Goal: Information Seeking & Learning: Learn about a topic

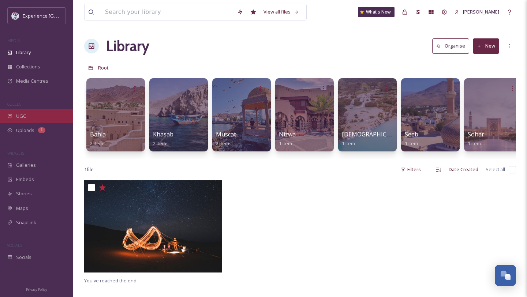
click at [22, 110] on div "UGC" at bounding box center [36, 116] width 73 height 14
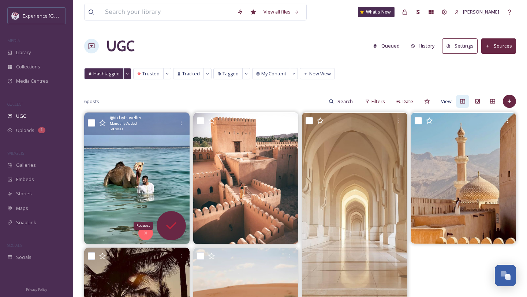
click at [173, 225] on icon at bounding box center [171, 225] width 10 height 7
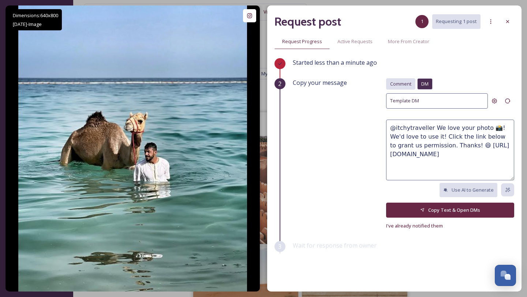
click at [404, 85] on span "Comment" at bounding box center [400, 83] width 21 height 7
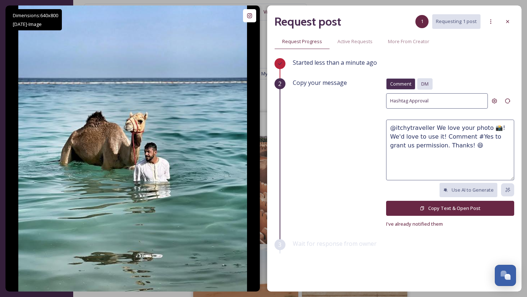
click at [420, 80] on div "DM" at bounding box center [424, 83] width 15 height 11
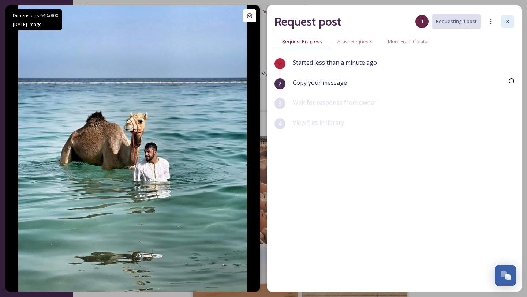
click at [507, 22] on icon at bounding box center [507, 21] width 3 height 3
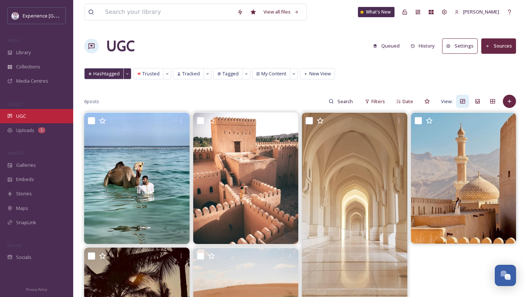
click at [25, 117] on span "UGC" at bounding box center [21, 116] width 10 height 7
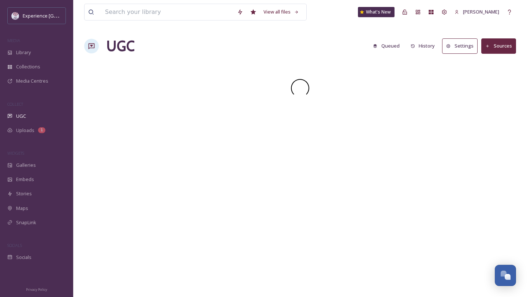
click at [25, 117] on span "UGC" at bounding box center [21, 116] width 10 height 7
click at [22, 55] on span "Library" at bounding box center [23, 52] width 15 height 7
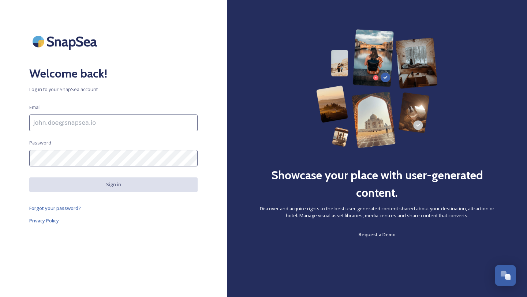
click at [134, 119] on input at bounding box center [113, 123] width 168 height 17
type input "vandana@snapsea.io"
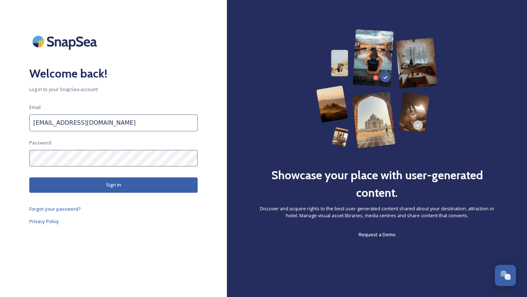
click at [101, 187] on button "Sign in" at bounding box center [113, 184] width 168 height 15
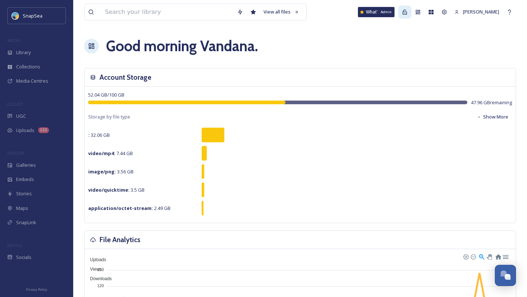
click at [404, 11] on icon at bounding box center [405, 12] width 6 height 6
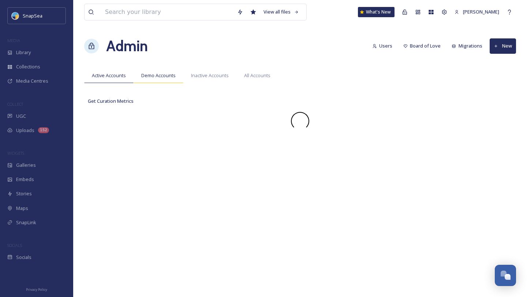
click at [170, 78] on span "Demo Accounts" at bounding box center [158, 75] width 34 height 7
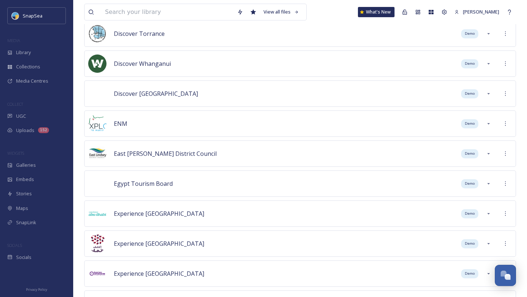
scroll to position [1922, 0]
click at [506, 247] on div at bounding box center [505, 243] width 13 height 13
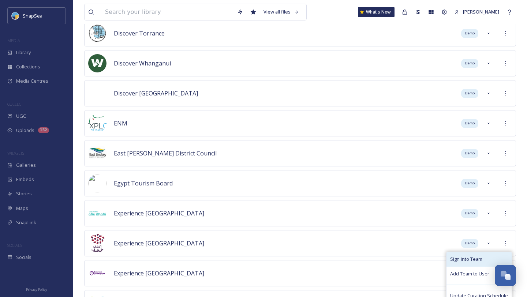
click at [469, 262] on span "Sign into Team" at bounding box center [466, 259] width 32 height 7
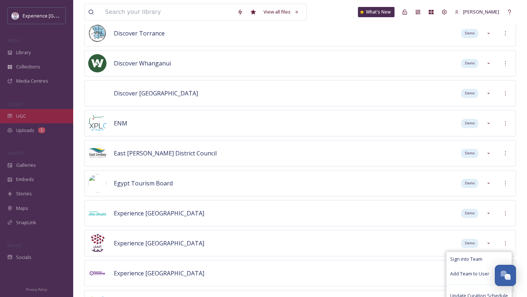
click at [29, 115] on div "UGC" at bounding box center [36, 116] width 73 height 14
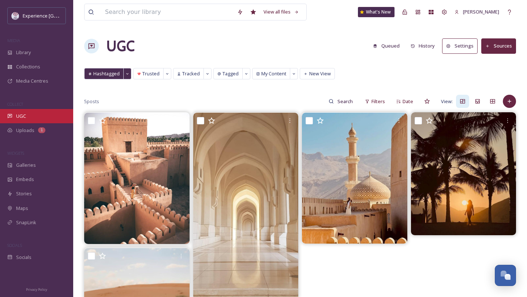
click at [25, 115] on span "UGC" at bounding box center [21, 116] width 10 height 7
click at [498, 44] on button "Sources" at bounding box center [498, 45] width 35 height 15
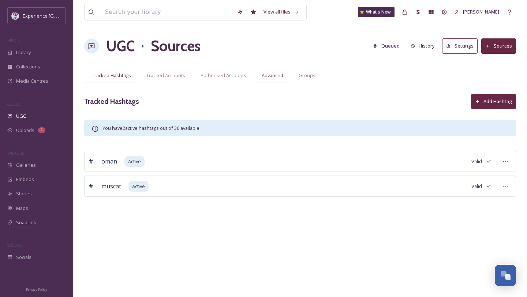
click at [272, 76] on span "Advanced" at bounding box center [273, 75] width 22 height 7
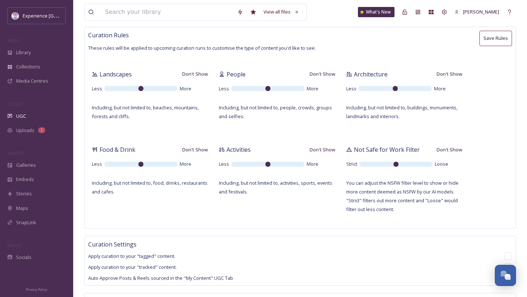
scroll to position [158, 0]
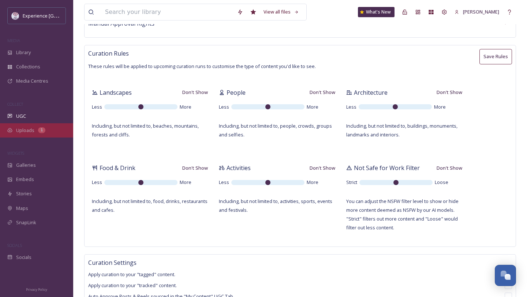
click at [30, 131] on span "Uploads" at bounding box center [25, 130] width 18 height 7
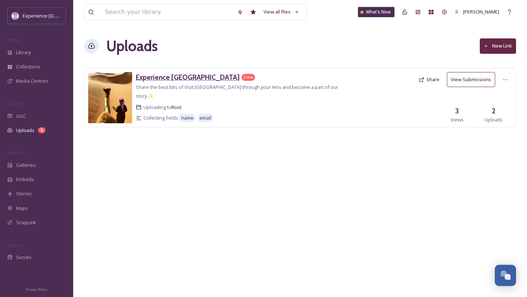
click at [147, 77] on h3 "Experience Oman" at bounding box center [188, 77] width 104 height 9
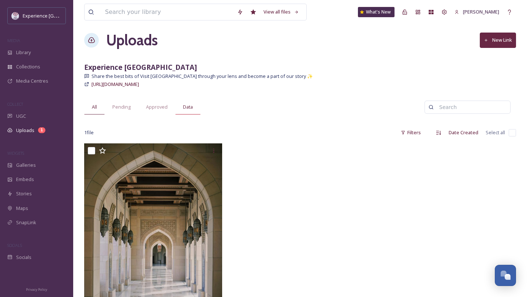
scroll to position [5, 0]
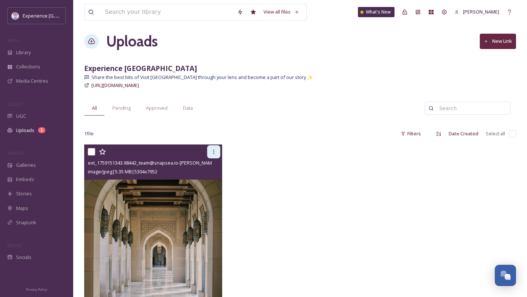
click at [212, 155] on div at bounding box center [213, 151] width 13 height 13
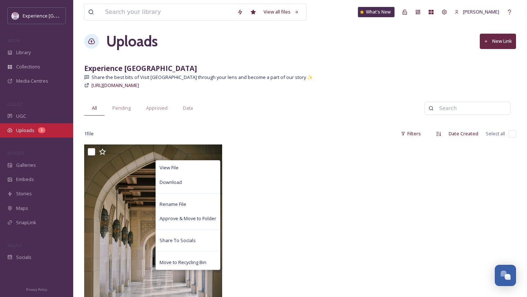
click at [24, 127] on span "Uploads" at bounding box center [25, 130] width 18 height 7
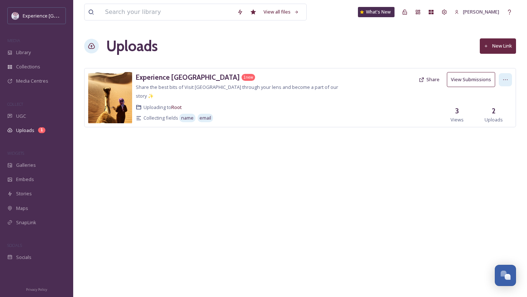
click at [505, 79] on icon at bounding box center [505, 80] width 6 height 6
click at [492, 111] on span "Edit" at bounding box center [491, 109] width 8 height 7
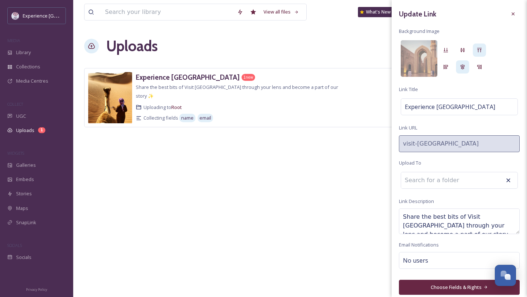
scroll to position [9, 0]
click at [450, 289] on button "Choose Fields & Rights" at bounding box center [459, 287] width 121 height 15
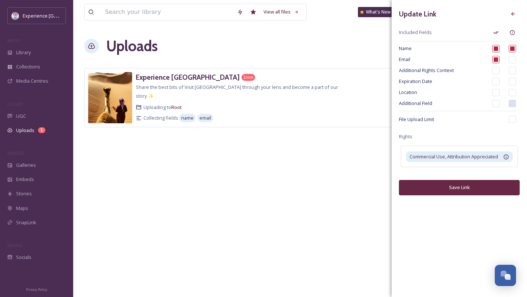
click at [317, 198] on div "View all files What's New Vandana Chawda Uploads New Link Experience Oman 1 new…" at bounding box center [300, 148] width 454 height 297
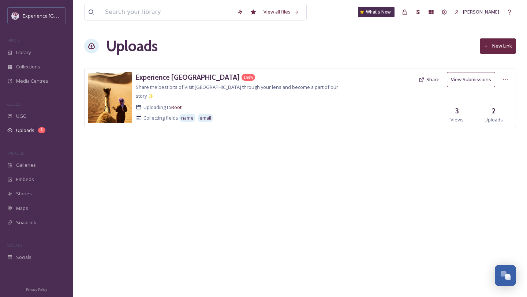
click at [435, 79] on button "Share" at bounding box center [429, 79] width 28 height 14
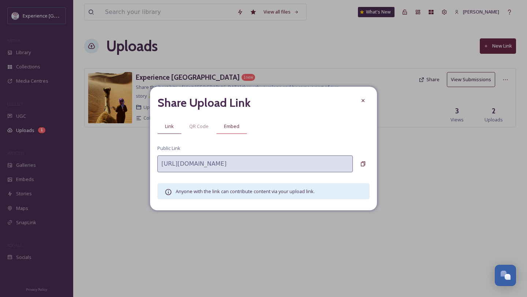
click at [237, 131] on div "Embed" at bounding box center [231, 126] width 31 height 15
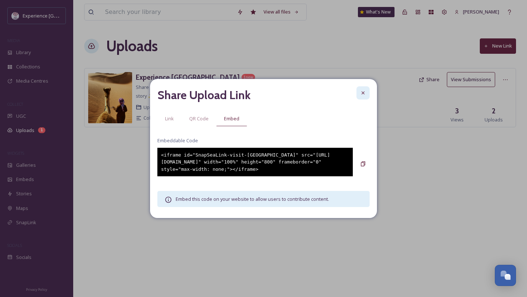
click at [363, 90] on icon at bounding box center [363, 93] width 6 height 6
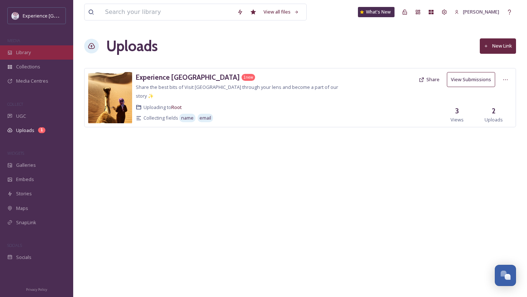
click at [26, 52] on span "Library" at bounding box center [23, 52] width 15 height 7
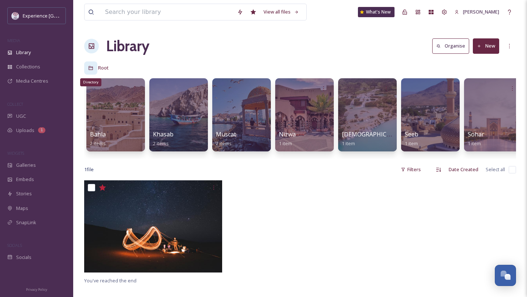
click at [90, 65] on icon at bounding box center [90, 67] width 5 height 5
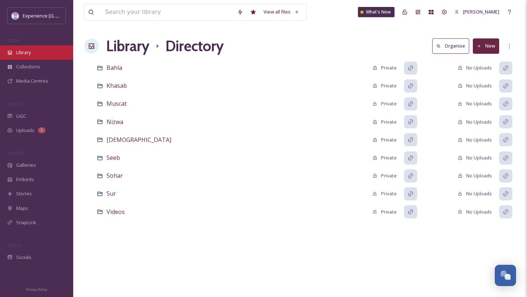
click at [27, 50] on span "Library" at bounding box center [23, 52] width 15 height 7
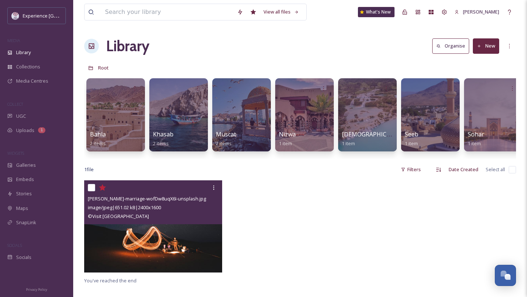
click at [156, 216] on div "© Visit Oman" at bounding box center [154, 216] width 132 height 9
click at [161, 237] on img at bounding box center [153, 226] width 138 height 92
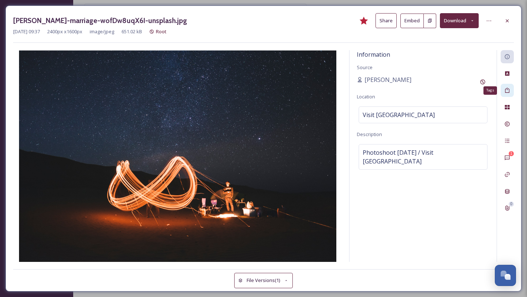
click at [509, 91] on icon at bounding box center [507, 90] width 4 height 5
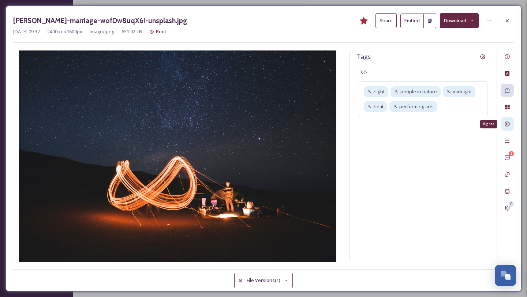
click at [507, 125] on icon at bounding box center [507, 124] width 6 height 6
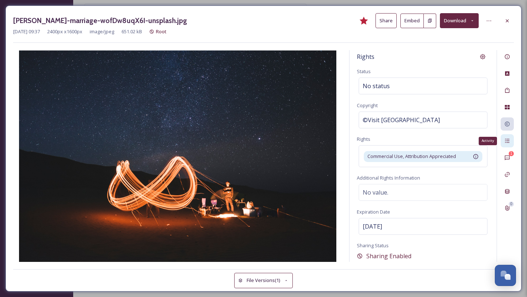
click at [509, 141] on icon at bounding box center [507, 141] width 6 height 6
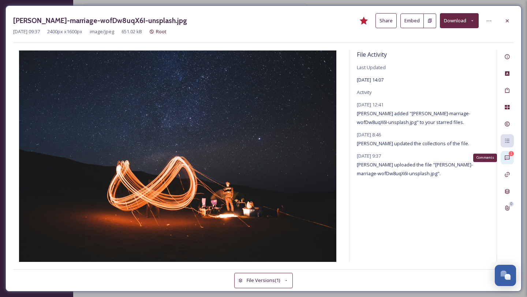
click at [508, 157] on icon at bounding box center [507, 158] width 6 height 6
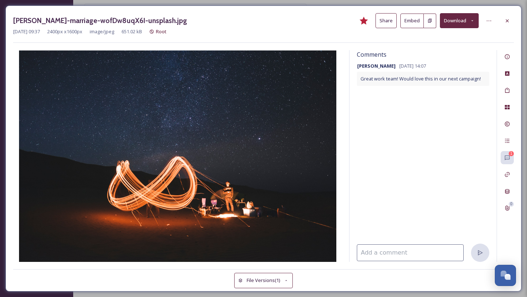
click at [394, 16] on button "Share" at bounding box center [385, 20] width 21 height 15
click at [462, 22] on button "Download" at bounding box center [459, 20] width 39 height 15
click at [250, 279] on button "File Versions (1)" at bounding box center [263, 280] width 59 height 15
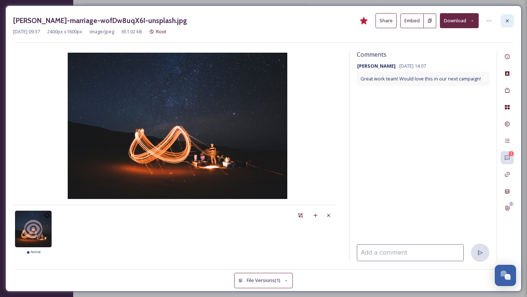
click at [505, 20] on icon at bounding box center [507, 21] width 6 height 6
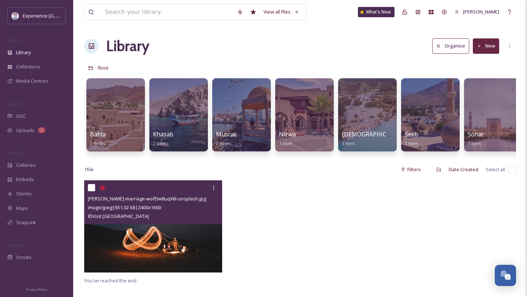
click at [514, 168] on input "checkbox" at bounding box center [511, 169] width 7 height 7
checkbox input "true"
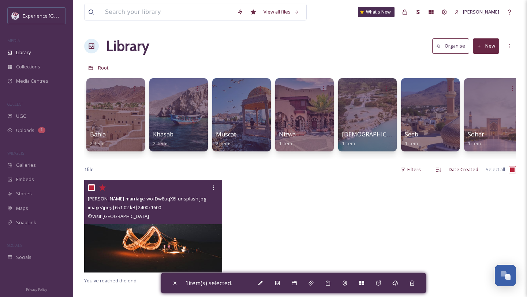
click at [351, 252] on div at bounding box center [300, 227] width 142 height 95
click at [513, 170] on input "checkbox" at bounding box center [511, 169] width 7 height 7
checkbox input "false"
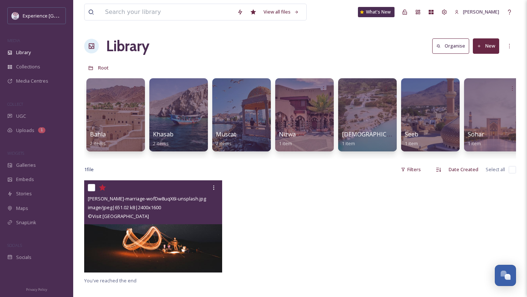
click at [485, 47] on button "New" at bounding box center [486, 45] width 26 height 15
click at [482, 63] on span "File Upload" at bounding box center [482, 63] width 24 height 7
click at [336, 193] on div at bounding box center [300, 227] width 142 height 95
click at [200, 16] on input at bounding box center [167, 12] width 132 height 16
click at [21, 65] on span "Collections" at bounding box center [28, 66] width 24 height 7
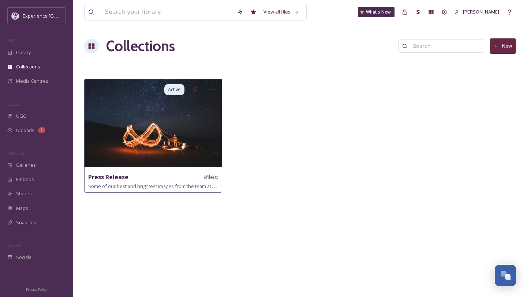
click at [95, 120] on img at bounding box center [153, 123] width 137 height 88
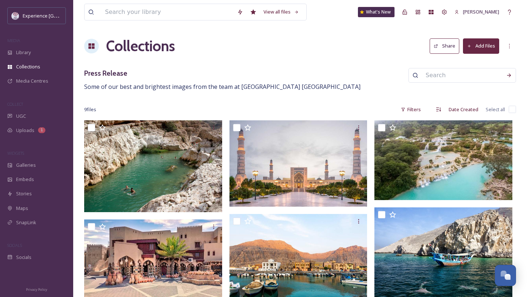
click at [439, 45] on button "Share" at bounding box center [444, 45] width 30 height 15
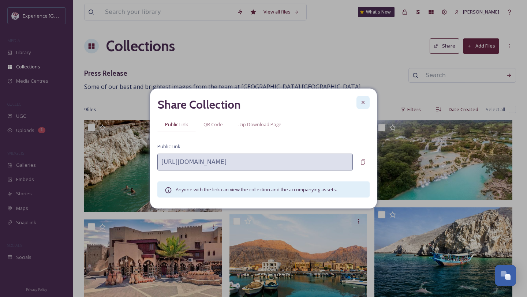
click at [363, 104] on icon at bounding box center [363, 103] width 6 height 6
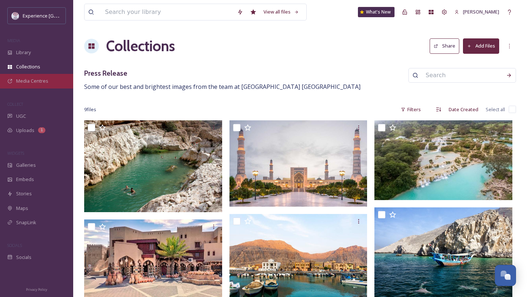
click at [46, 83] on span "Media Centres" at bounding box center [32, 81] width 32 height 7
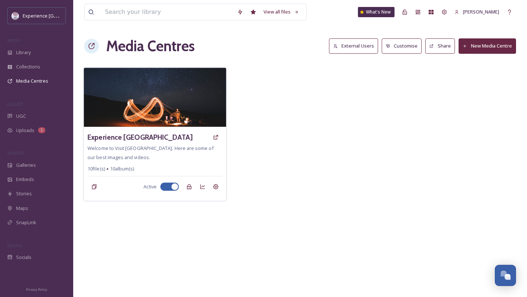
click at [156, 105] on img at bounding box center [155, 97] width 142 height 59
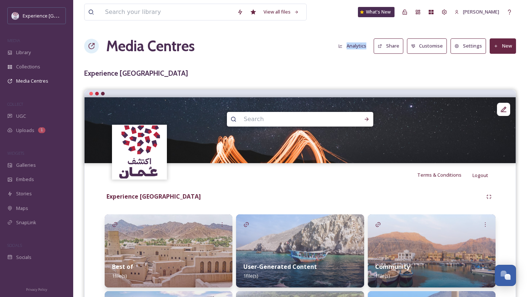
click at [360, 48] on button "Analytics" at bounding box center [351, 46] width 35 height 14
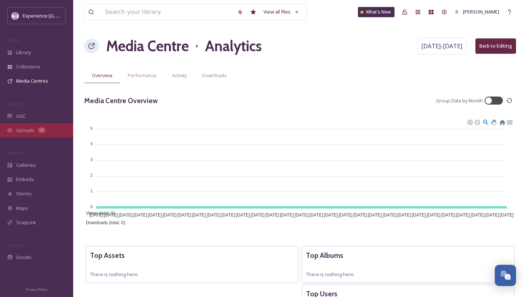
click at [38, 132] on div "1" at bounding box center [41, 130] width 7 height 6
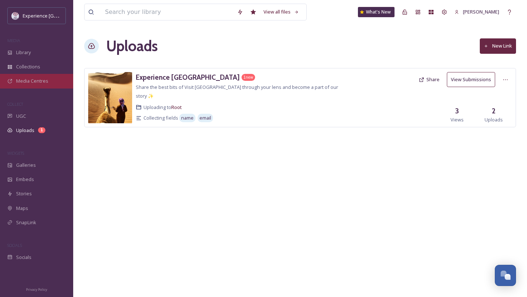
click at [43, 84] on span "Media Centres" at bounding box center [32, 81] width 32 height 7
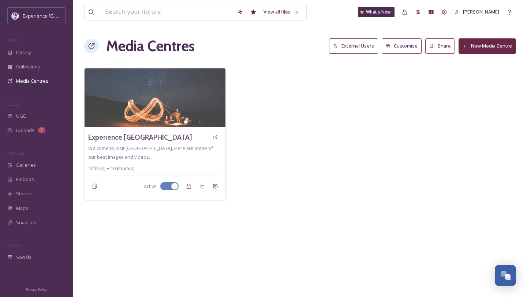
click at [401, 47] on button "Customise" at bounding box center [402, 45] width 40 height 15
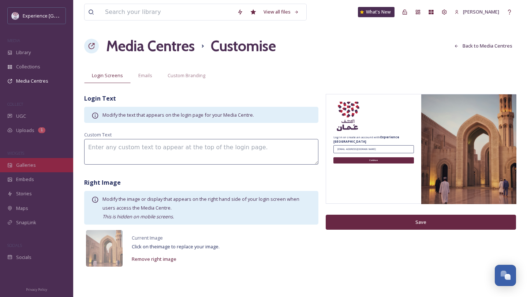
click at [37, 167] on div "Galleries" at bounding box center [36, 165] width 73 height 14
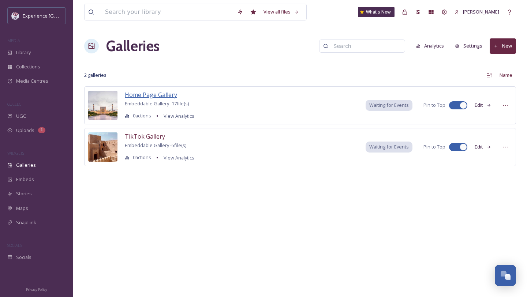
click at [158, 95] on span "Home Page Gallery" at bounding box center [151, 95] width 52 height 8
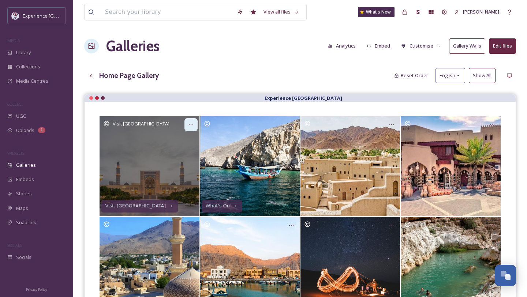
click at [191, 122] on icon "Opens media popup. Media description: SOHAR.jpg." at bounding box center [191, 125] width 6 height 6
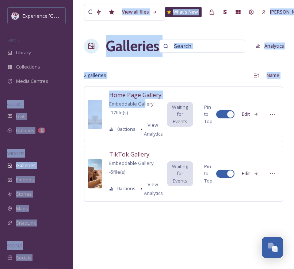
drag, startPoint x: 61, startPoint y: 92, endPoint x: 144, endPoint y: 101, distance: 83.1
click at [144, 101] on div "Experience Oman MEDIA Library Collections Media Centres COLLECT UGC Uploads 1 W…" at bounding box center [147, 134] width 294 height 269
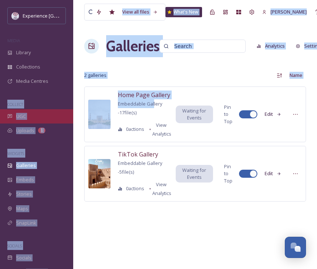
click at [41, 110] on div "UGC" at bounding box center [36, 116] width 73 height 14
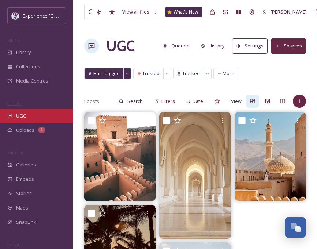
click at [37, 115] on div "UGC" at bounding box center [36, 116] width 73 height 14
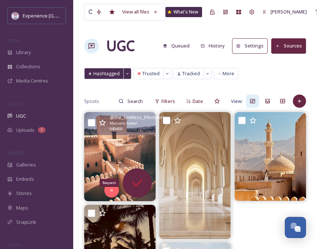
click at [147, 190] on div "Request" at bounding box center [137, 183] width 29 height 29
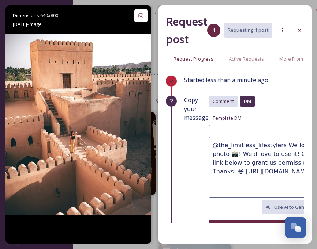
click at [231, 104] on span "Comment" at bounding box center [223, 101] width 21 height 7
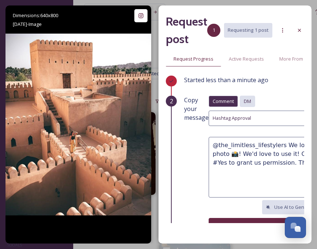
click at [251, 97] on div "DM" at bounding box center [247, 101] width 15 height 11
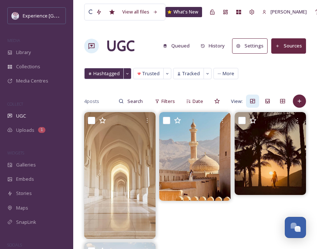
click at [285, 50] on button "Sources" at bounding box center [288, 45] width 35 height 15
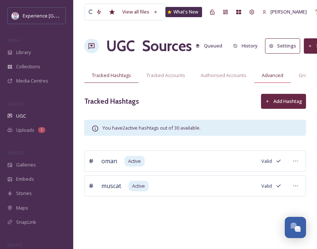
click at [271, 71] on div "Advanced" at bounding box center [272, 75] width 37 height 15
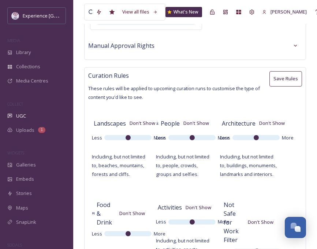
scroll to position [138, 0]
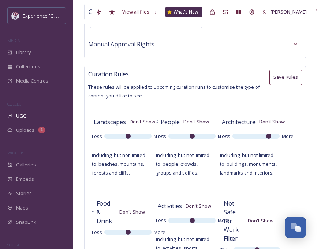
drag, startPoint x: 256, startPoint y: 135, endPoint x: 269, endPoint y: 138, distance: 13.3
type input "8"
click at [269, 138] on input "range" at bounding box center [255, 136] width 47 height 5
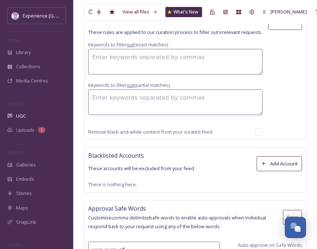
scroll to position [543, 0]
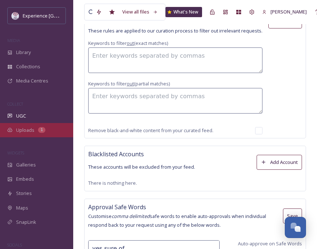
click at [31, 127] on span "Uploads" at bounding box center [25, 130] width 18 height 7
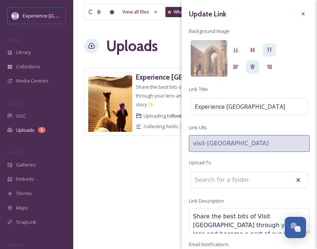
scroll to position [52, 0]
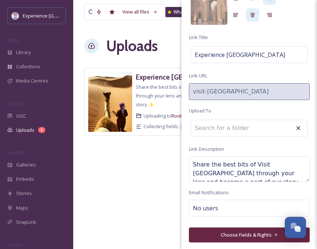
click at [246, 237] on button "Choose Fields & Rights" at bounding box center [249, 235] width 121 height 15
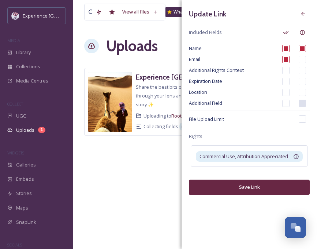
click at [158, 198] on div "View all files What's New Vandana Chawda Uploads New Link Experience Oman 1 new…" at bounding box center [195, 124] width 244 height 249
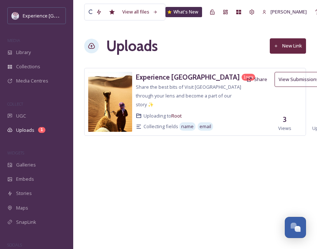
click at [315, 112] on span "Edit" at bounding box center [319, 109] width 8 height 7
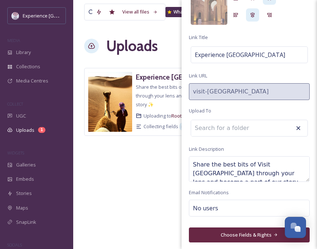
click at [126, 190] on div "View all files What's New Vandana Chawda Uploads New Link Experience Oman 1 new…" at bounding box center [195, 124] width 244 height 249
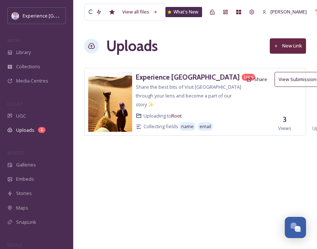
click at [243, 80] on button "Share" at bounding box center [257, 79] width 28 height 14
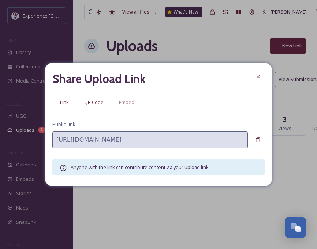
click at [93, 102] on span "QR Code" at bounding box center [93, 102] width 19 height 7
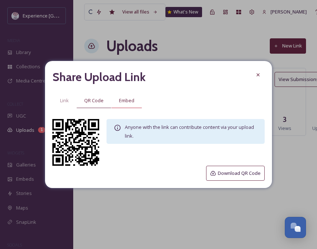
click at [126, 99] on span "Embed" at bounding box center [126, 100] width 15 height 7
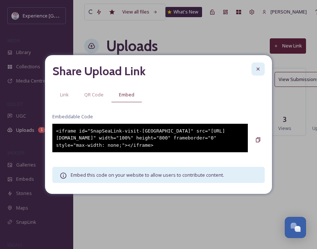
click at [258, 67] on icon at bounding box center [258, 69] width 6 height 6
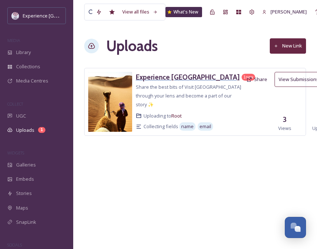
click at [162, 78] on h3 "Experience Oman" at bounding box center [188, 77] width 104 height 9
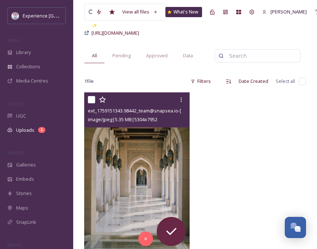
scroll to position [65, 0]
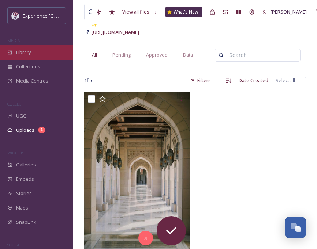
click at [33, 48] on div "Library" at bounding box center [36, 52] width 73 height 14
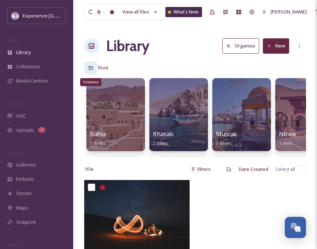
click at [91, 69] on icon at bounding box center [90, 67] width 5 height 5
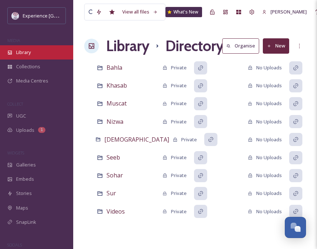
click at [25, 55] on span "Library" at bounding box center [23, 52] width 15 height 7
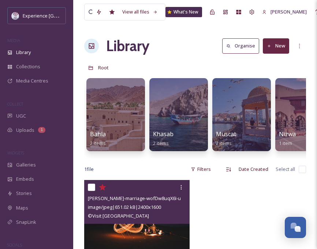
click at [119, 203] on div "image/jpeg | 651.02 kB | 2400 x 1600" at bounding box center [138, 207] width 100 height 9
click at [121, 228] on img at bounding box center [136, 215] width 105 height 70
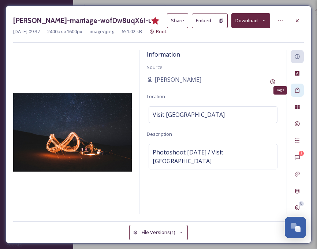
click at [300, 93] on div "Tags" at bounding box center [296, 90] width 13 height 13
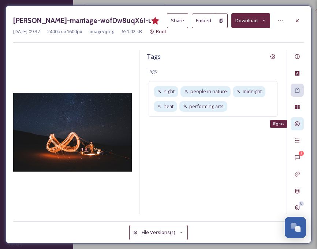
click at [299, 123] on icon at bounding box center [297, 124] width 6 height 6
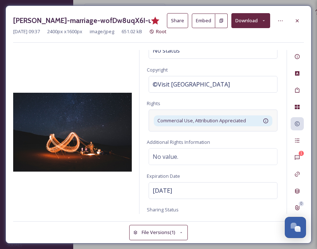
scroll to position [41, 0]
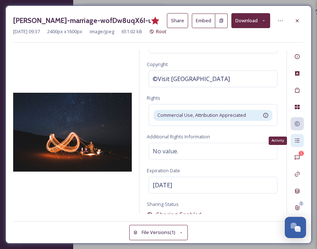
click at [300, 139] on div "Activity" at bounding box center [296, 140] width 13 height 13
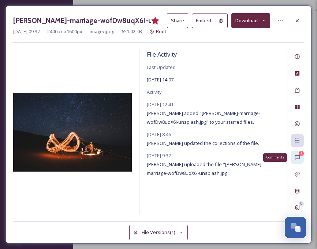
click at [303, 157] on div "1 Comments" at bounding box center [296, 157] width 13 height 13
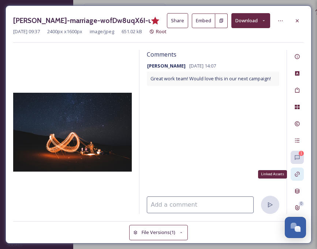
click at [296, 175] on icon at bounding box center [297, 175] width 6 height 6
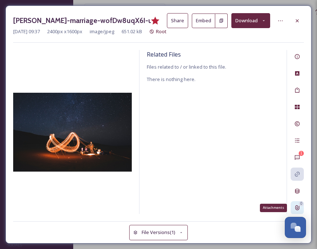
click at [300, 210] on icon at bounding box center [297, 208] width 6 height 6
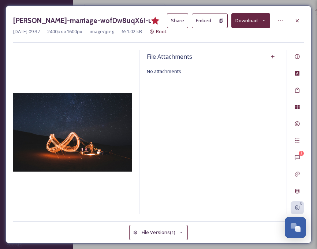
click at [151, 233] on button "File Versions (1)" at bounding box center [158, 232] width 59 height 15
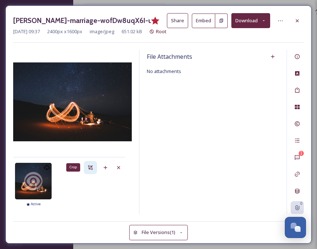
click at [91, 170] on icon at bounding box center [90, 168] width 6 height 6
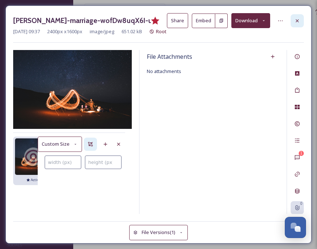
click at [297, 14] on div at bounding box center [296, 20] width 13 height 13
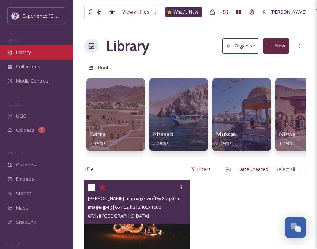
click at [29, 53] on span "Library" at bounding box center [23, 52] width 15 height 7
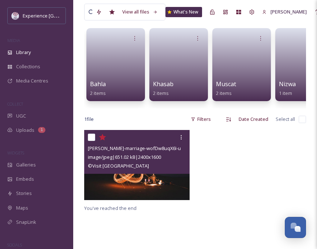
scroll to position [115, 0]
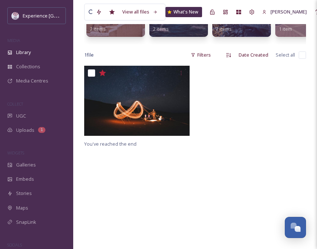
click at [304, 56] on input "checkbox" at bounding box center [302, 55] width 7 height 7
click at [301, 52] on input "checkbox" at bounding box center [302, 55] width 7 height 7
checkbox input "true"
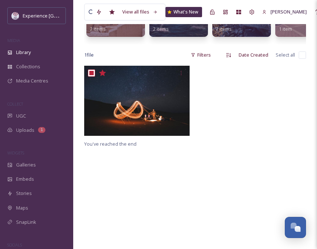
checkbox input "true"
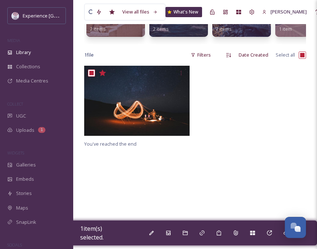
click at [301, 59] on div "1 file Filters Date Created Select all" at bounding box center [195, 55] width 222 height 14
click at [301, 55] on input "checkbox" at bounding box center [302, 55] width 7 height 7
checkbox input "false"
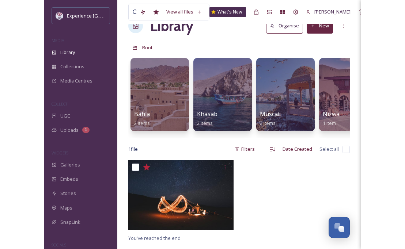
scroll to position [0, 0]
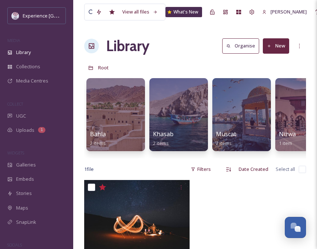
click at [272, 49] on button "New" at bounding box center [276, 45] width 26 height 15
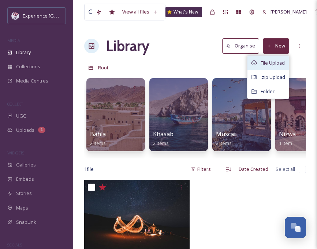
click at [273, 61] on span "File Upload" at bounding box center [272, 63] width 24 height 7
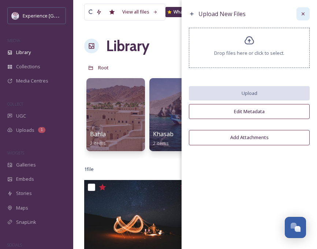
click at [302, 17] on div at bounding box center [302, 13] width 13 height 13
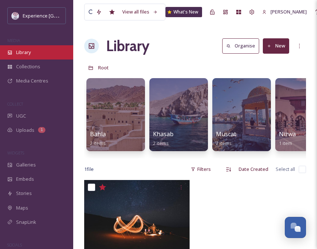
click at [27, 51] on span "Library" at bounding box center [23, 52] width 15 height 7
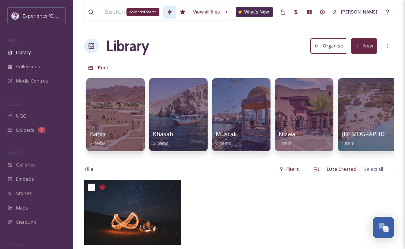
click at [139, 15] on div "Advanced Search" at bounding box center [143, 12] width 33 height 8
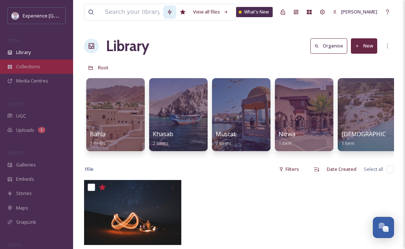
click at [22, 65] on span "Collections" at bounding box center [28, 66] width 24 height 7
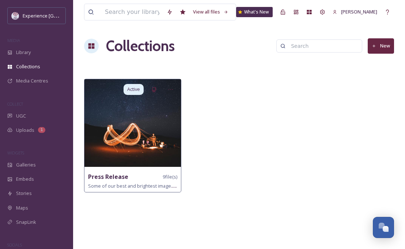
click at [140, 119] on img at bounding box center [133, 123] width 97 height 88
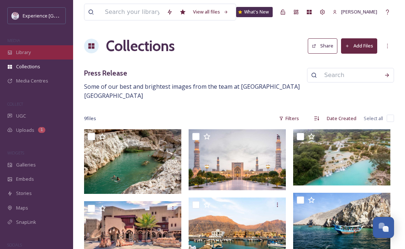
click at [28, 52] on span "Library" at bounding box center [23, 52] width 15 height 7
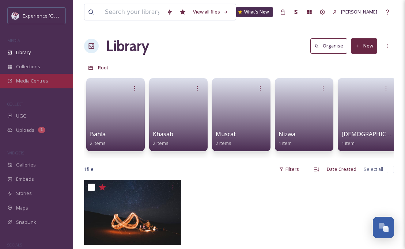
click at [34, 83] on span "Media Centres" at bounding box center [32, 81] width 32 height 7
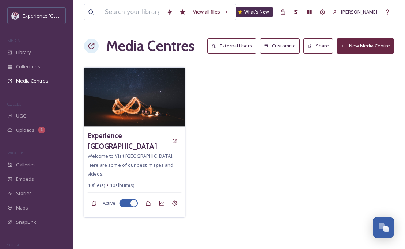
click at [150, 104] on img at bounding box center [134, 97] width 101 height 59
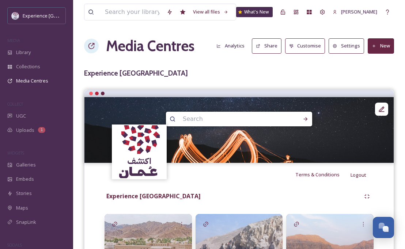
click at [238, 44] on button "Analytics" at bounding box center [230, 46] width 35 height 14
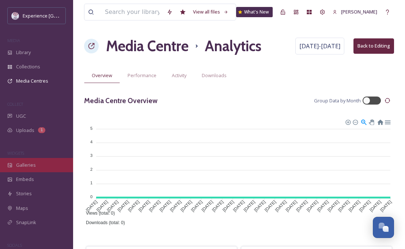
click at [32, 165] on span "Galleries" at bounding box center [26, 165] width 20 height 7
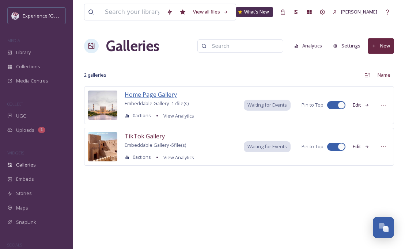
click at [163, 93] on span "Home Page Gallery" at bounding box center [151, 95] width 52 height 8
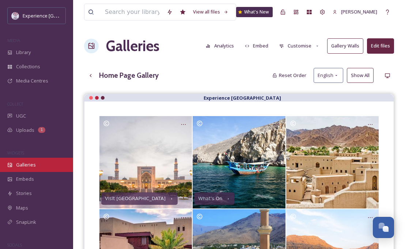
click at [20, 168] on span "Galleries" at bounding box center [26, 165] width 20 height 7
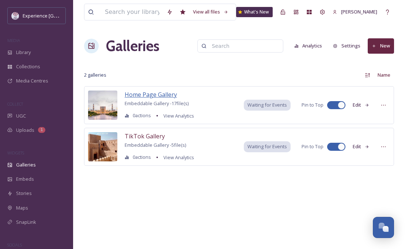
click at [141, 94] on span "Home Page Gallery" at bounding box center [151, 95] width 52 height 8
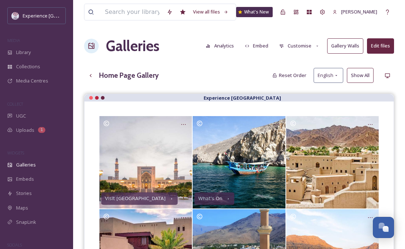
click at [224, 52] on button "Analytics" at bounding box center [219, 46] width 35 height 14
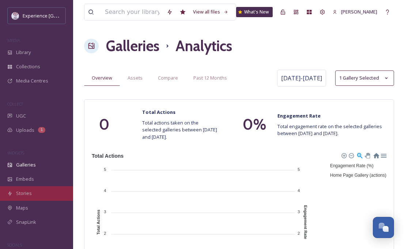
click at [21, 191] on span "Stories" at bounding box center [24, 193] width 16 height 7
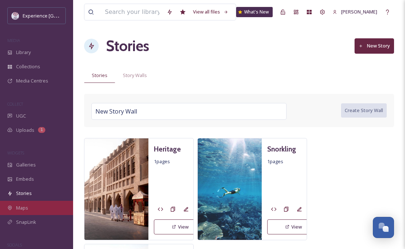
click at [36, 211] on div "Maps" at bounding box center [36, 208] width 73 height 14
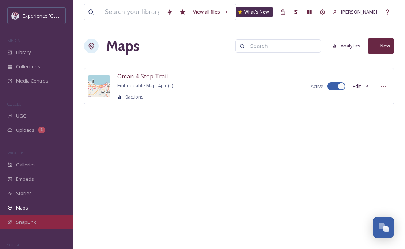
click at [27, 222] on span "SnapLink" at bounding box center [26, 222] width 20 height 7
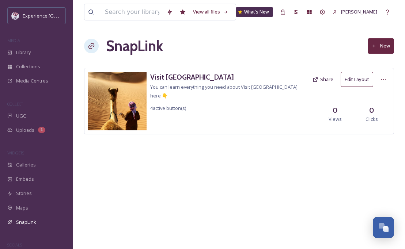
click at [174, 74] on h3 "Visit Oman" at bounding box center [229, 77] width 159 height 11
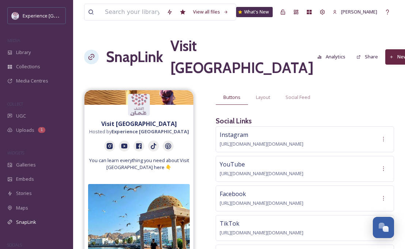
scroll to position [19, 0]
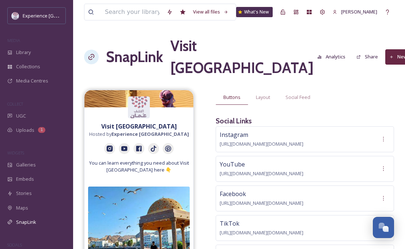
click at [314, 50] on button "Analytics" at bounding box center [331, 57] width 35 height 14
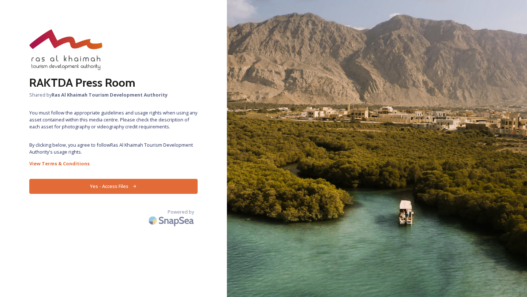
click at [115, 181] on button "Yes - Access Files" at bounding box center [113, 186] width 168 height 15
